Goal: Task Accomplishment & Management: Use online tool/utility

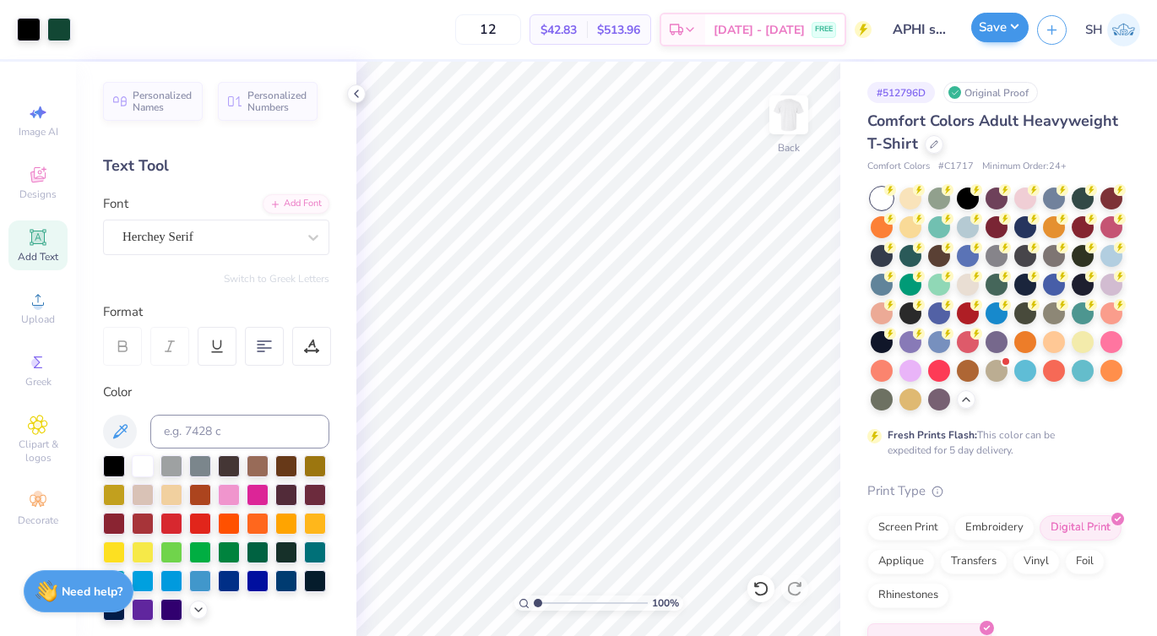
click at [1003, 38] on button "Save" at bounding box center [999, 28] width 57 height 30
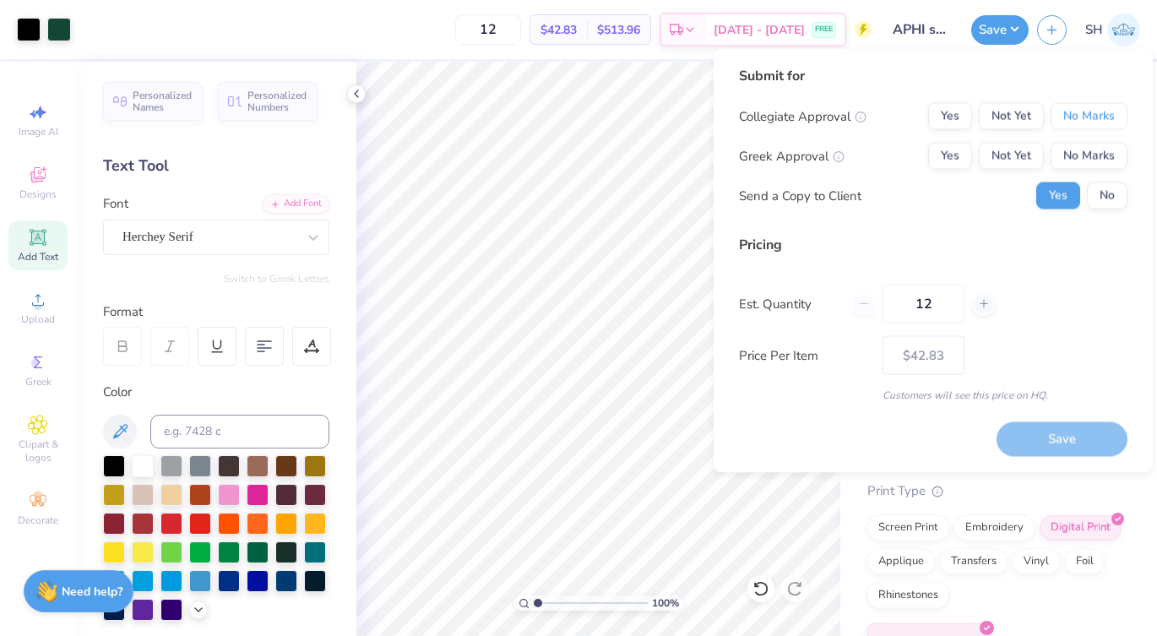
drag, startPoint x: 1074, startPoint y: 113, endPoint x: 980, endPoint y: 83, distance: 98.6
click at [980, 80] on div "Submit for Collegiate Approval Yes Not Yet No Marks Greek Approval Yes Not Yet …" at bounding box center [933, 144] width 389 height 156
click at [1005, 160] on button "Not Yet" at bounding box center [1011, 156] width 65 height 27
click at [1063, 117] on button "No Marks" at bounding box center [1089, 116] width 77 height 27
type input "$42.83"
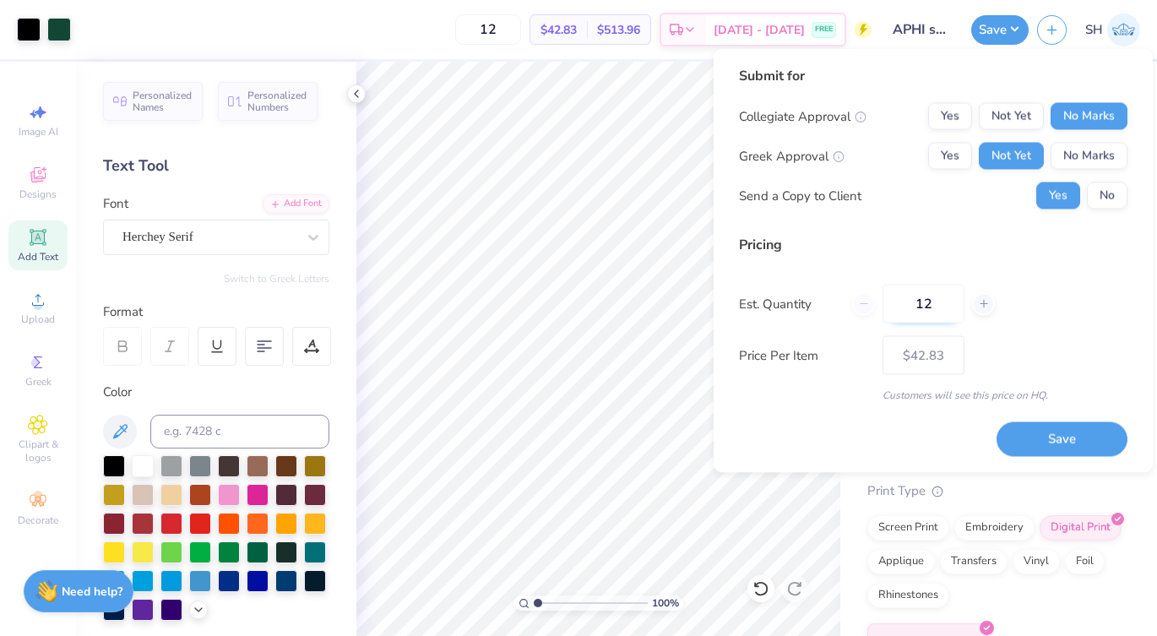
click at [935, 309] on input "12" at bounding box center [924, 304] width 82 height 39
type input "50"
type input "$34.10"
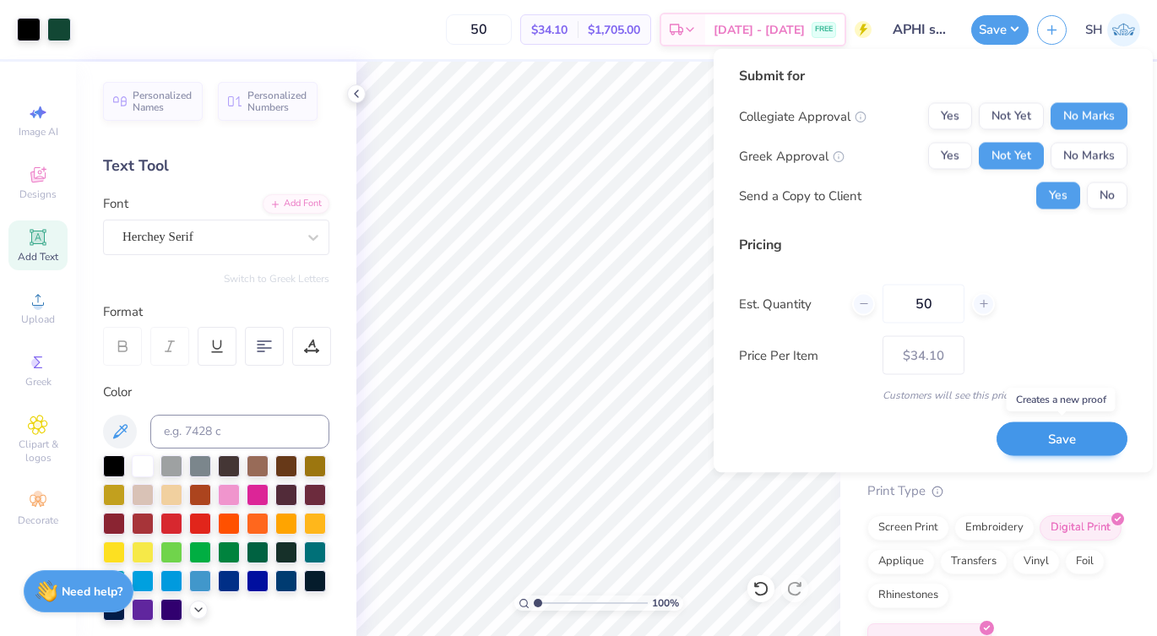
type input "50"
click at [1081, 430] on button "Save" at bounding box center [1062, 438] width 131 height 35
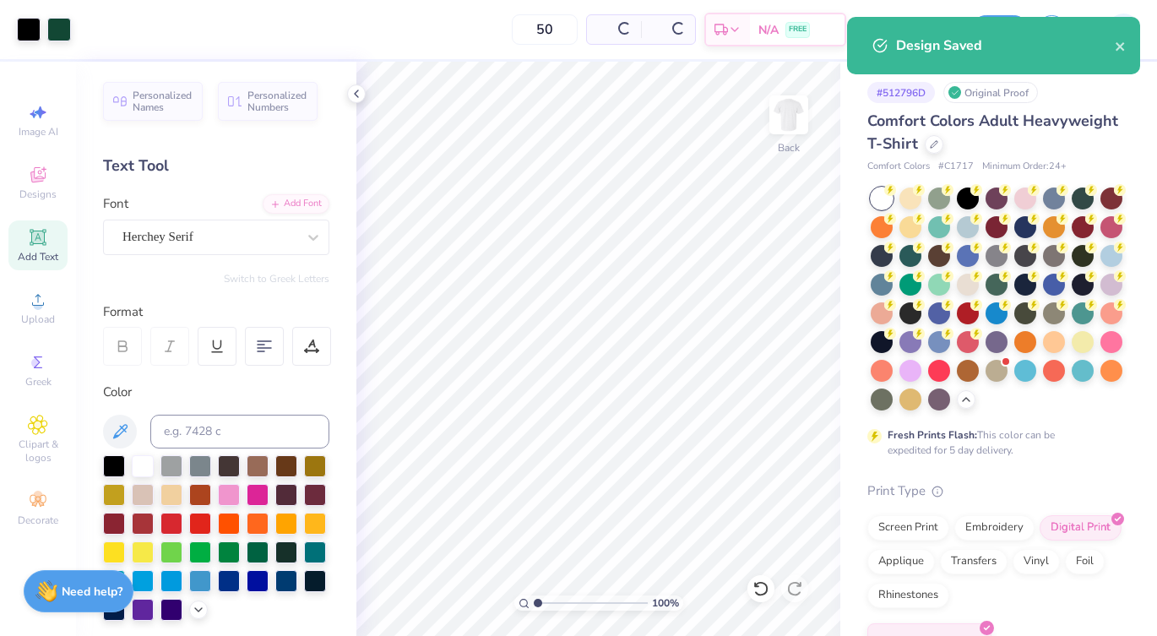
type input "$34.10"
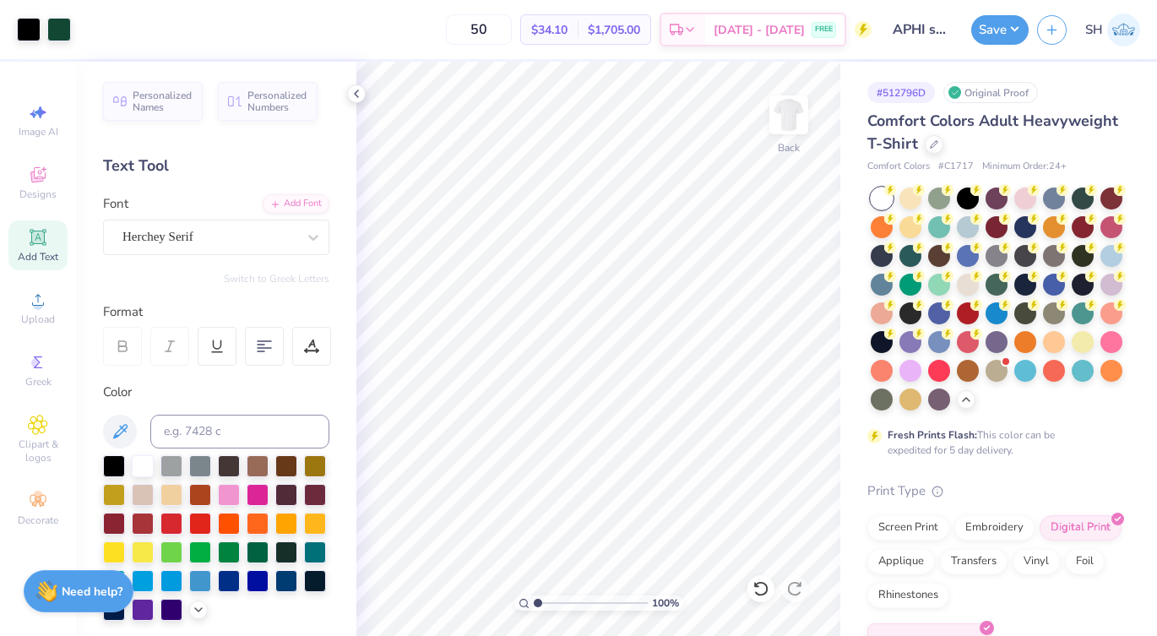
click at [302, 0] on div "50 $34.10 Per Item $1,705.00 Total Est. Delivery [DATE] - [DATE] FREE" at bounding box center [475, 29] width 792 height 59
